Goal: Task Accomplishment & Management: Manage account settings

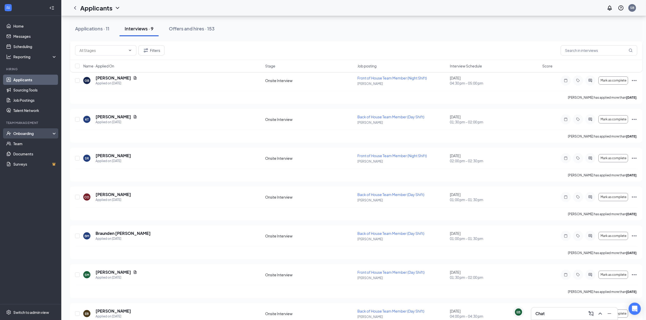
scroll to position [68, 0]
click at [36, 43] on link "Scheduling" at bounding box center [35, 46] width 44 height 10
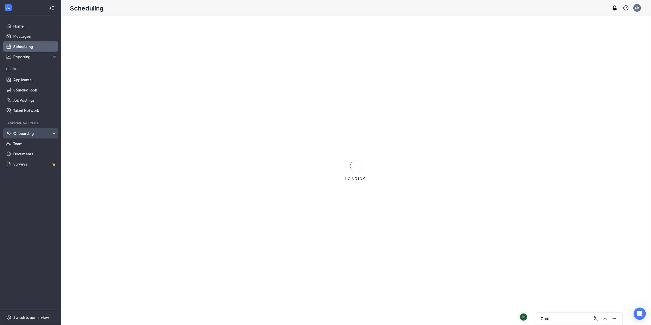
click at [39, 133] on div "Onboarding" at bounding box center [32, 133] width 39 height 5
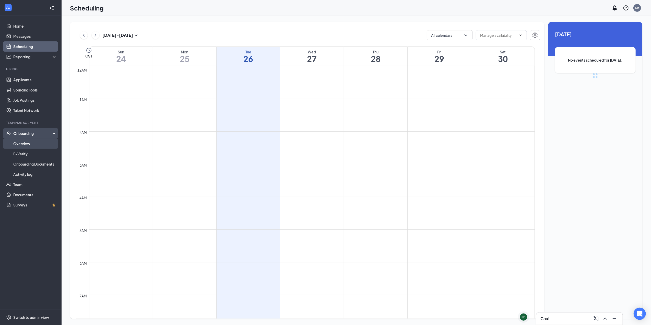
click at [39, 142] on link "Overview" at bounding box center [35, 143] width 44 height 10
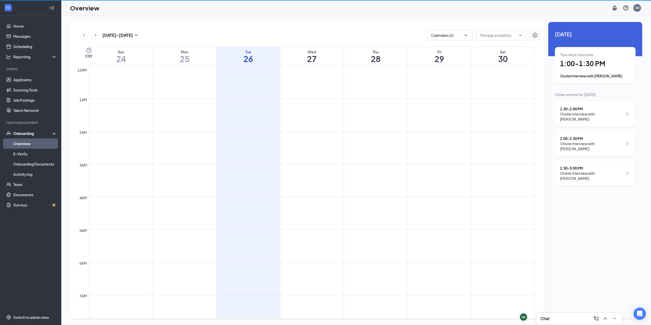
scroll to position [251, 0]
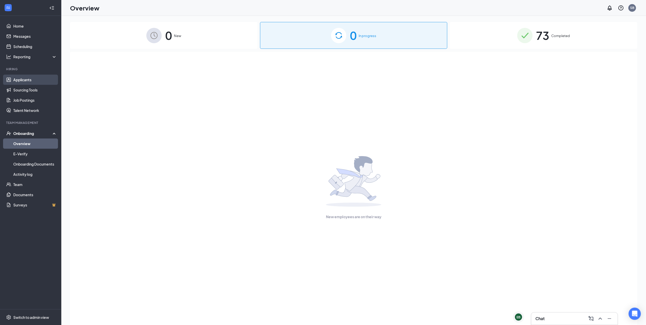
click at [19, 81] on link "Applicants" at bounding box center [35, 80] width 44 height 10
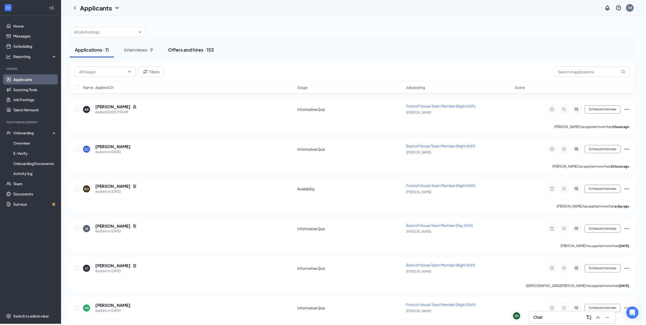
click at [205, 49] on div "Offers and hires · 153" at bounding box center [192, 50] width 46 height 6
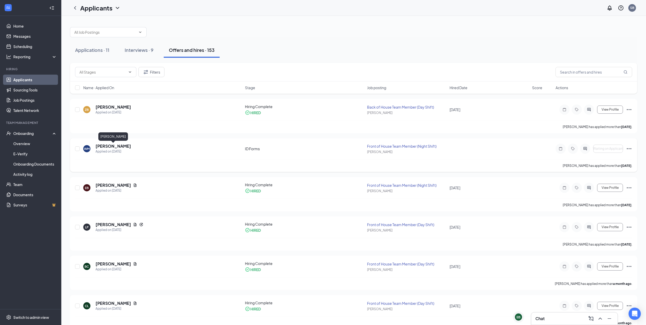
click at [125, 144] on h5 "[PERSON_NAME]" at bounding box center [112, 146] width 35 height 6
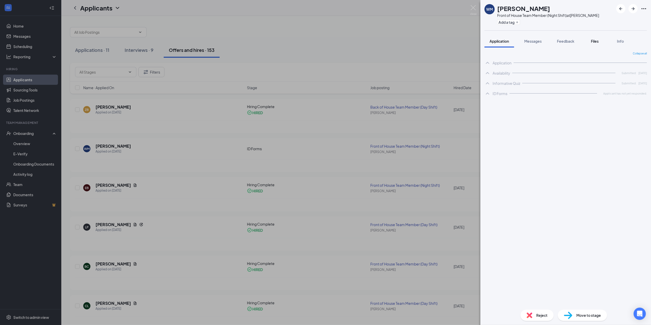
click at [593, 42] on span "Files" at bounding box center [595, 41] width 8 height 5
click at [508, 40] on span "Application" at bounding box center [498, 41] width 19 height 5
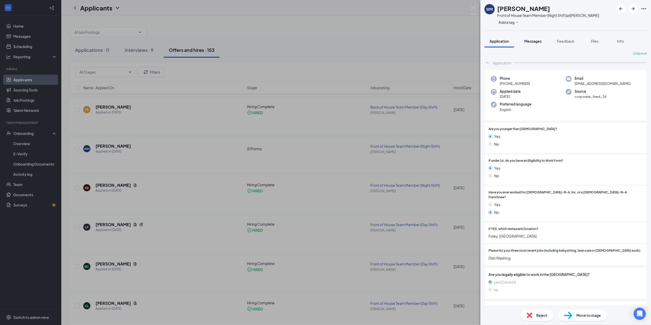
click at [524, 44] on button "Messages" at bounding box center [533, 41] width 28 height 13
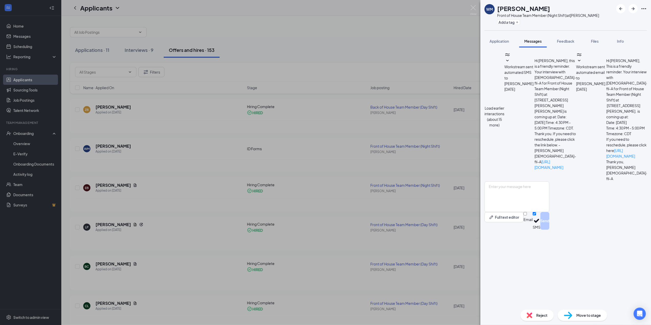
scroll to position [72, 0]
click at [561, 104] on div "Load earlier interactions (about 15 more) Workstream sent automated SMS to [PER…" at bounding box center [565, 117] width 162 height 130
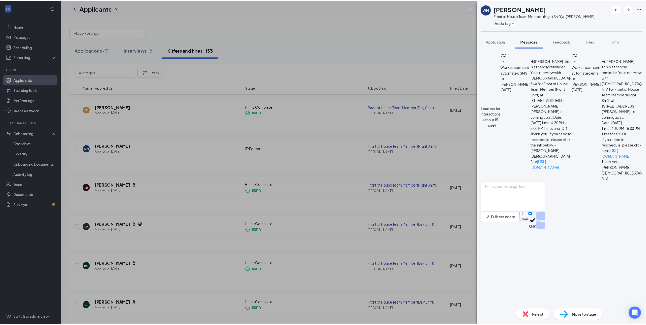
scroll to position [259, 0]
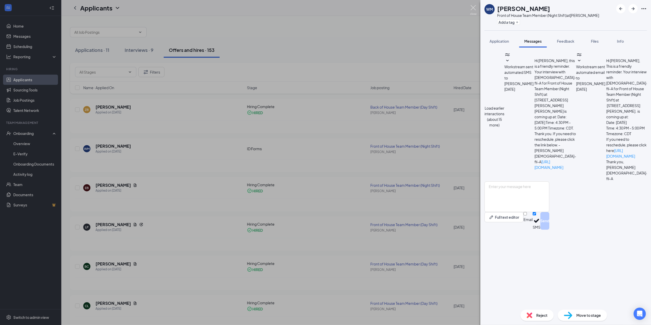
click at [475, 6] on img at bounding box center [473, 10] width 6 height 10
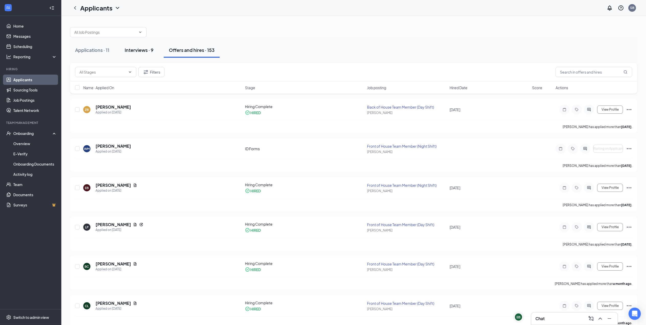
click at [141, 53] on div "Interviews · 9" at bounding box center [139, 50] width 29 height 6
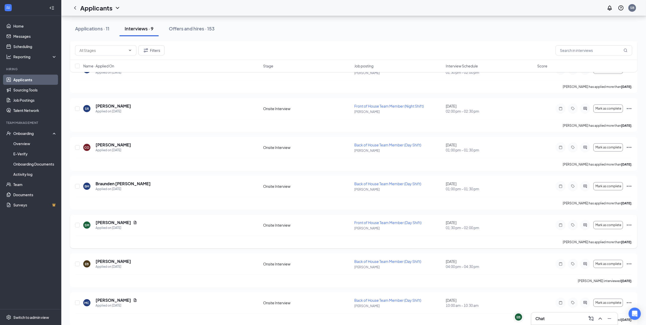
scroll to position [126, 0]
